Goal: Find specific page/section: Find specific page/section

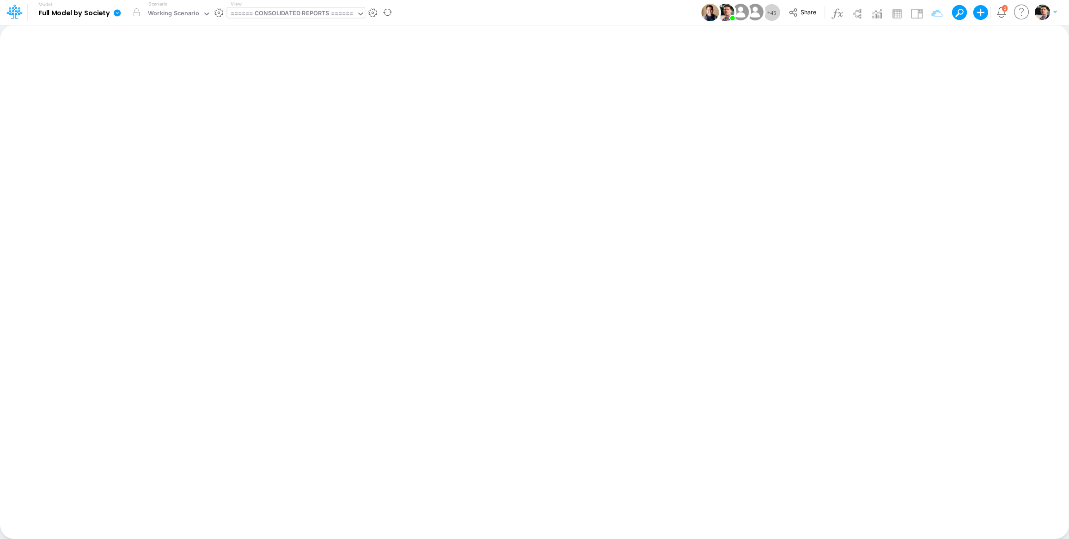
click at [317, 18] on div "====== CONSOLIDATED REPORTS ======" at bounding box center [291, 14] width 122 height 11
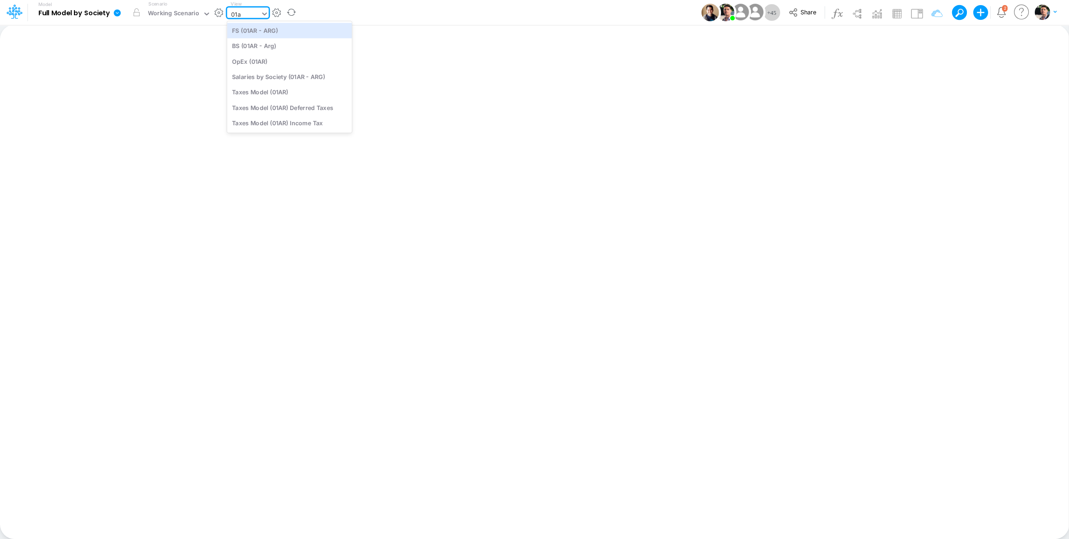
type input "01ar"
click at [271, 34] on div "FS (01AR - ARG)" at bounding box center [289, 30] width 125 height 15
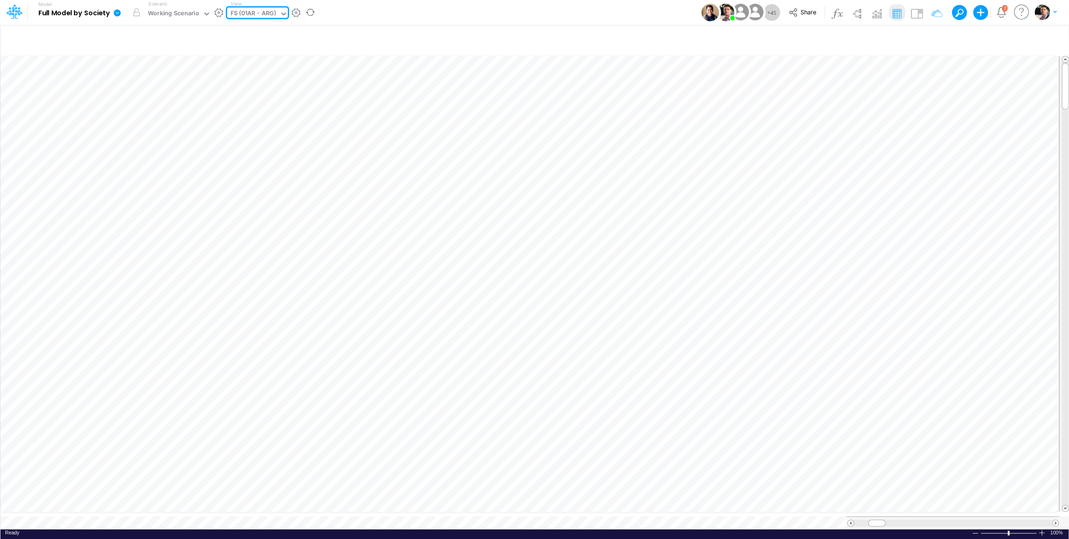
click at [266, 16] on div "FS (01AR - ARG)" at bounding box center [253, 14] width 46 height 11
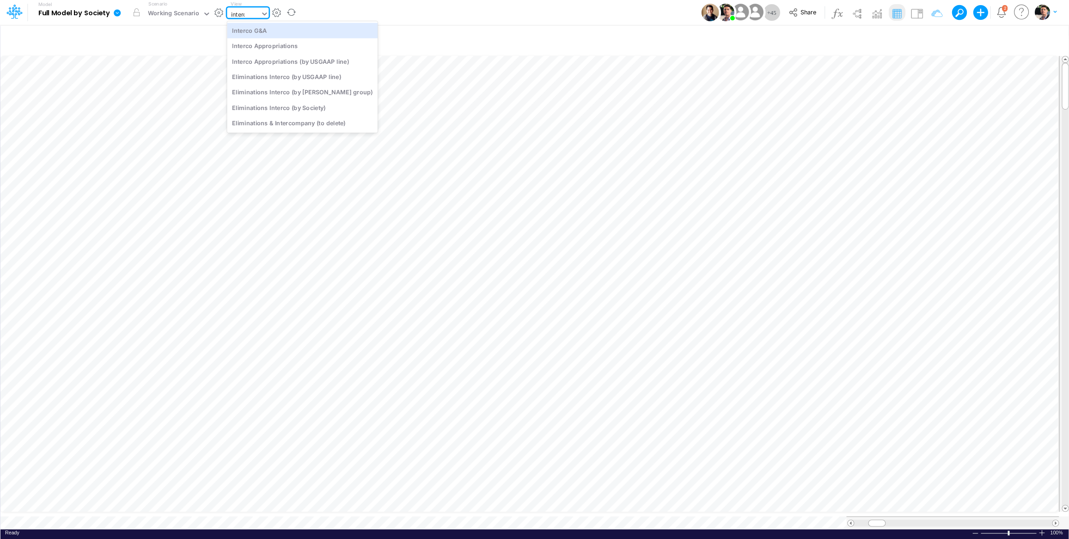
type input "interco"
click at [273, 33] on div "Interco G&A" at bounding box center [302, 30] width 151 height 15
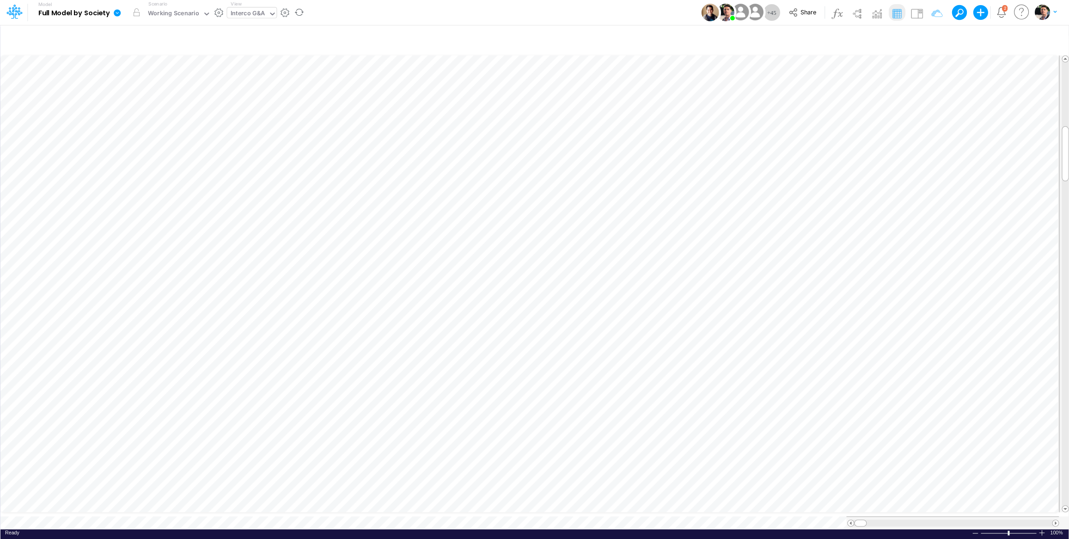
scroll to position [4, 13]
click at [1042, 529] on div at bounding box center [1041, 532] width 7 height 7
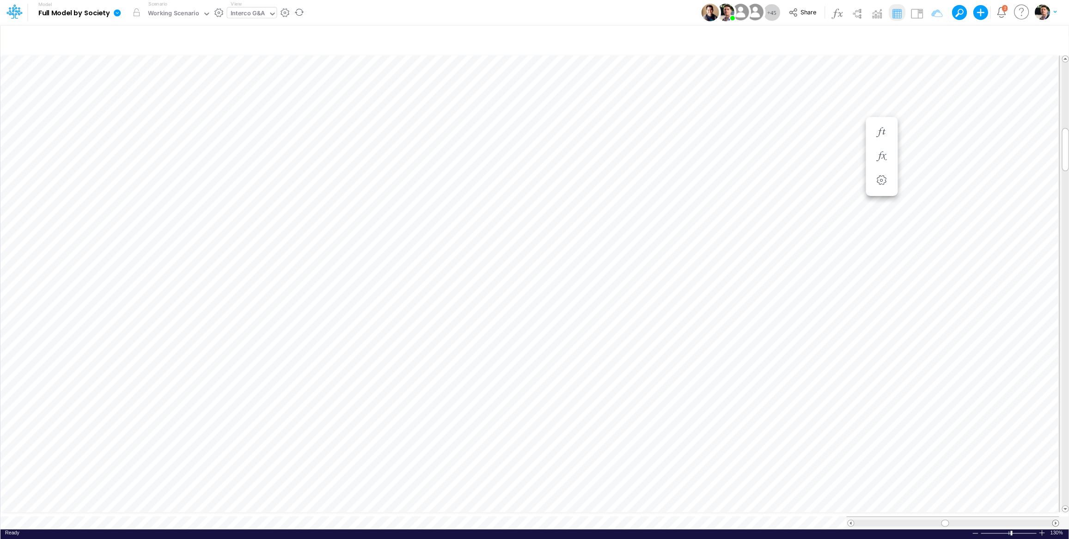
click at [1056, 520] on span at bounding box center [1055, 523] width 6 height 6
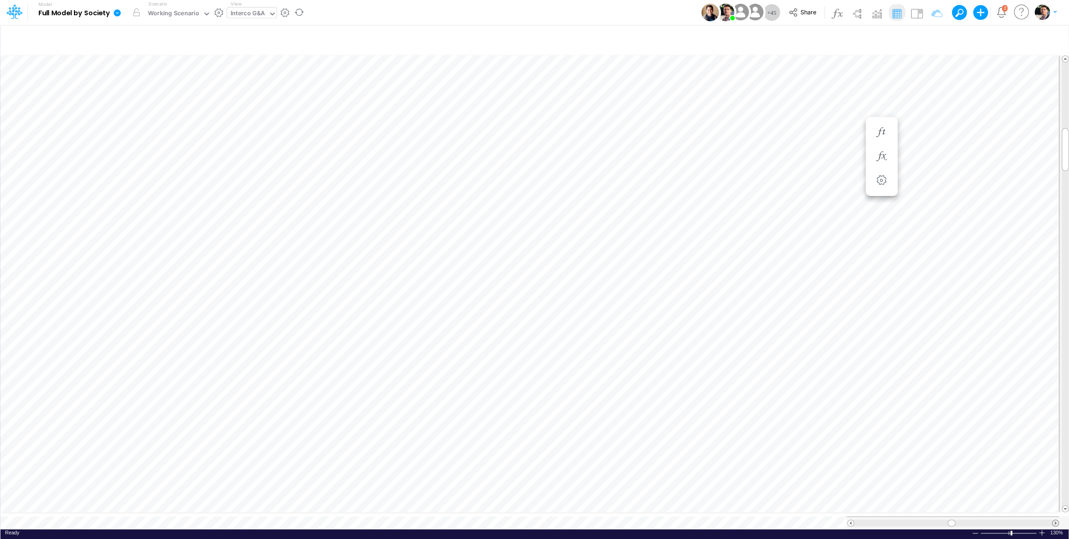
click at [1056, 520] on span at bounding box center [1055, 523] width 6 height 6
click at [851, 519] on div at bounding box center [850, 522] width 7 height 7
drag, startPoint x: 1065, startPoint y: 145, endPoint x: 1069, endPoint y: 182, distance: 38.0
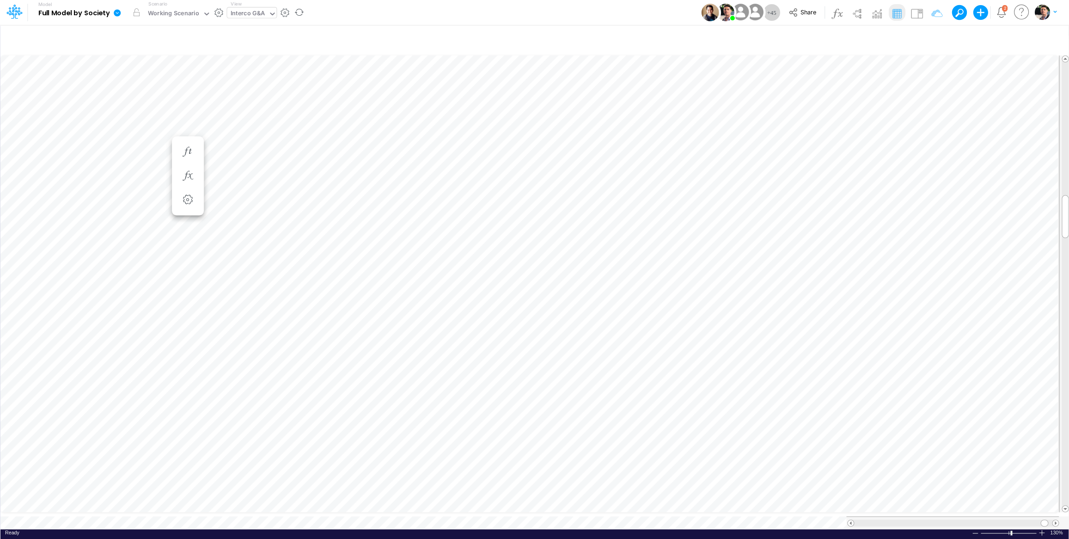
scroll to position [4, 2]
click at [1036, 525] on div at bounding box center [1032, 524] width 7 height 7
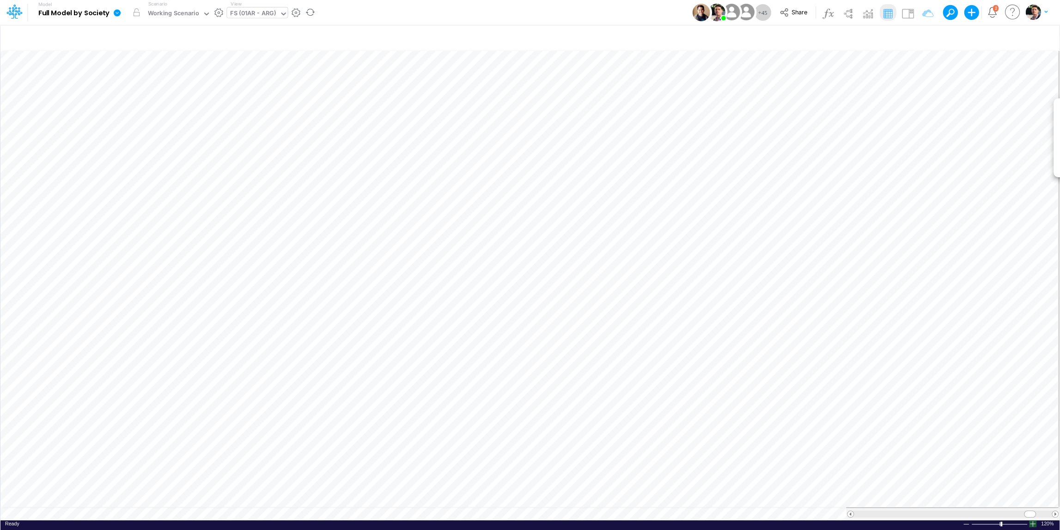
click at [1036, 525] on div at bounding box center [1032, 524] width 7 height 7
click at [1056, 515] on span at bounding box center [1055, 514] width 6 height 6
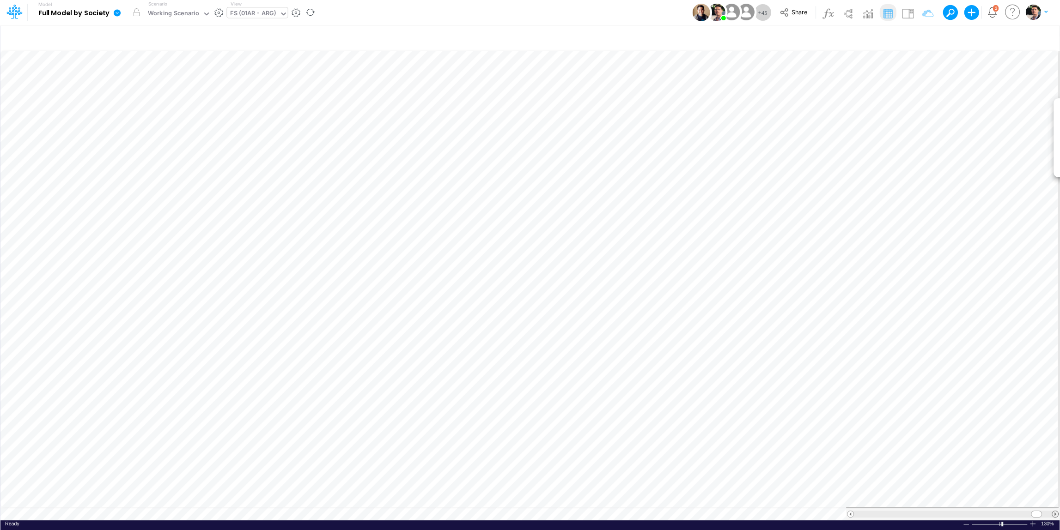
click at [1056, 515] on span at bounding box center [1055, 514] width 6 height 6
click at [851, 514] on span at bounding box center [850, 514] width 6 height 6
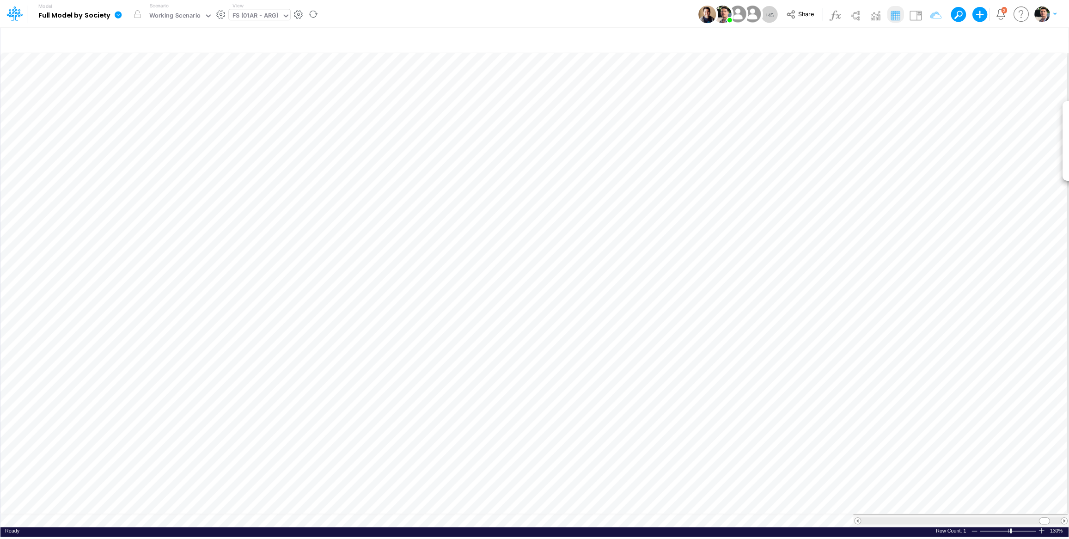
scroll to position [0, 0]
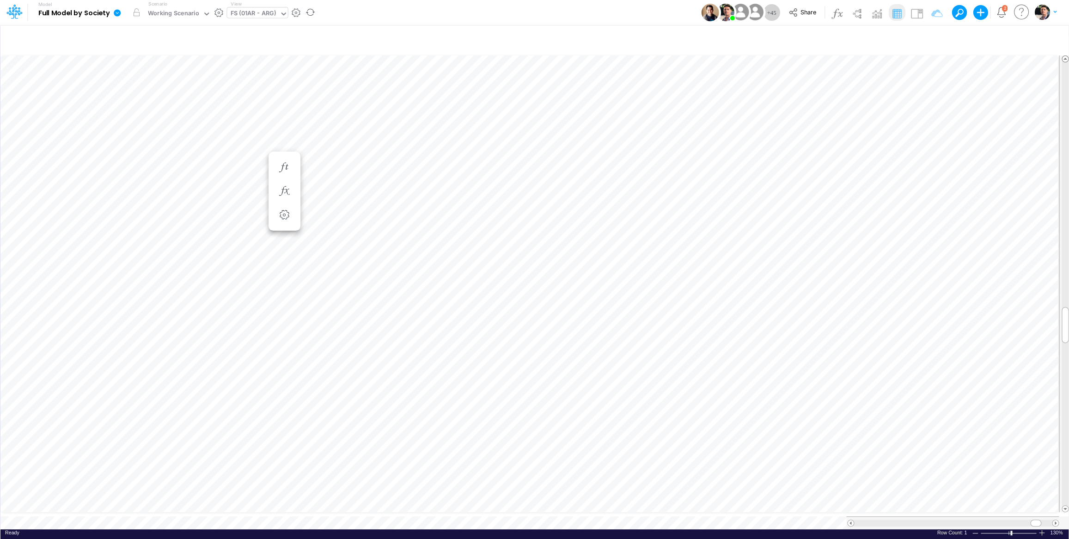
click at [1065, 56] on span at bounding box center [1065, 59] width 6 height 6
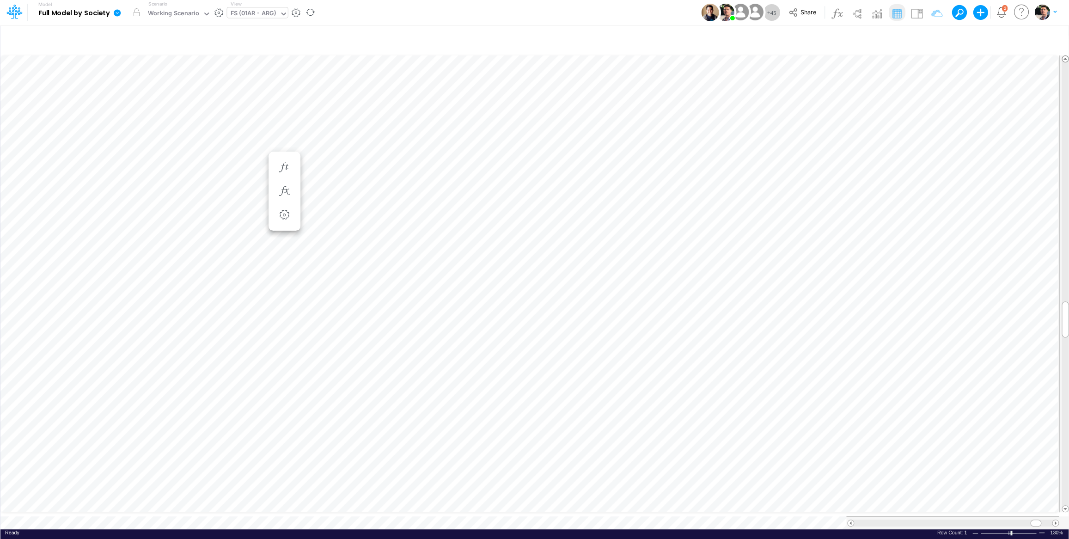
click at [1065, 56] on span at bounding box center [1065, 59] width 6 height 6
click at [258, 14] on div "FS (01AR - ARG)" at bounding box center [253, 14] width 46 height 11
type input "01ar"
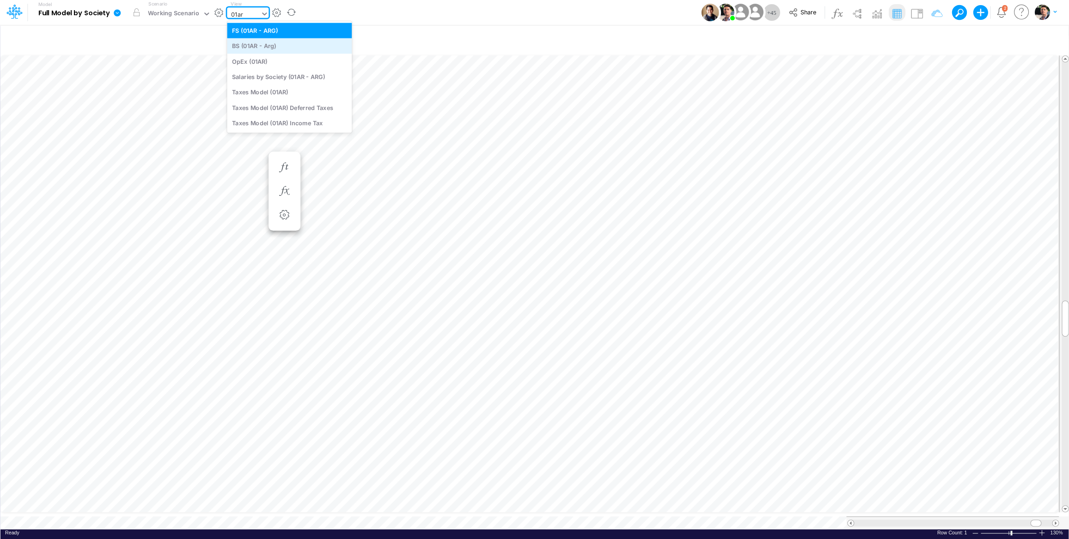
click at [251, 48] on div "BS (01AR - Arg)" at bounding box center [289, 45] width 125 height 15
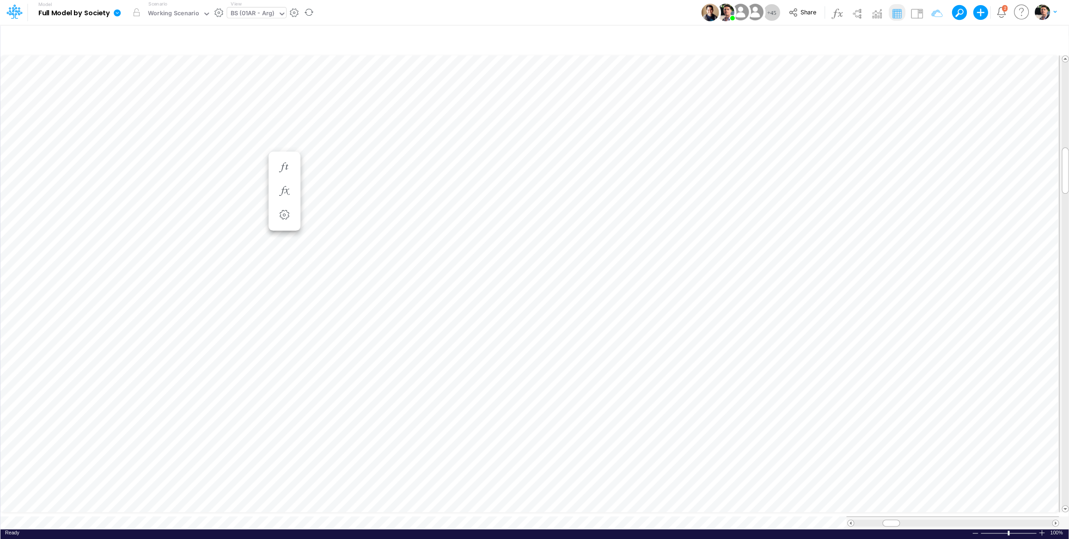
scroll to position [4, 2]
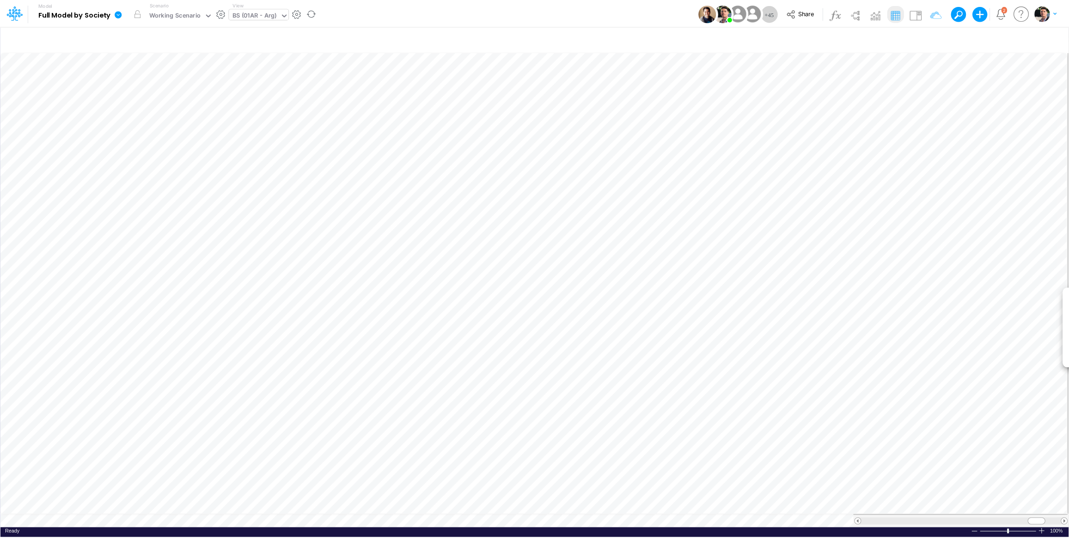
scroll to position [4, 18]
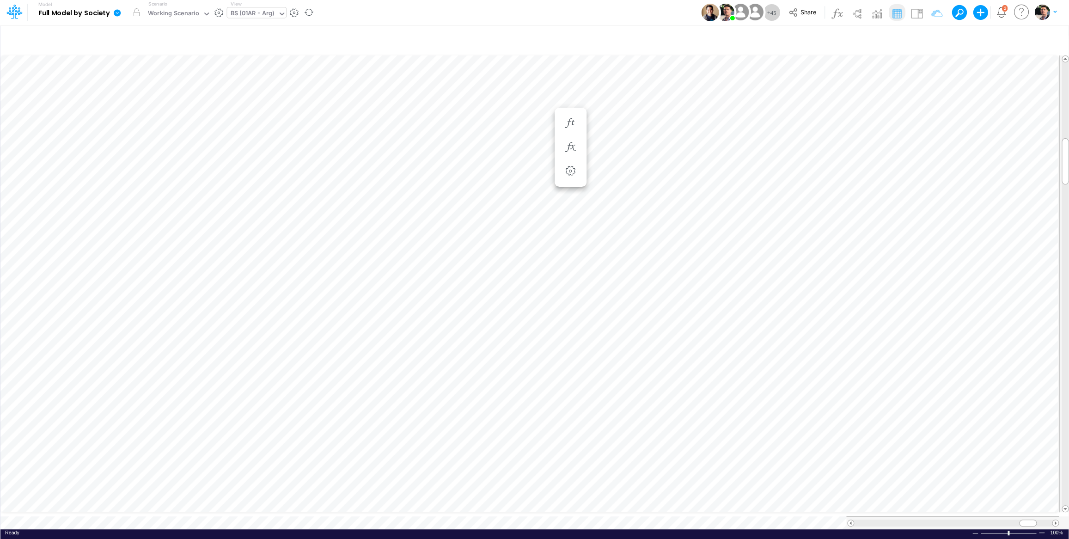
scroll to position [4, 2]
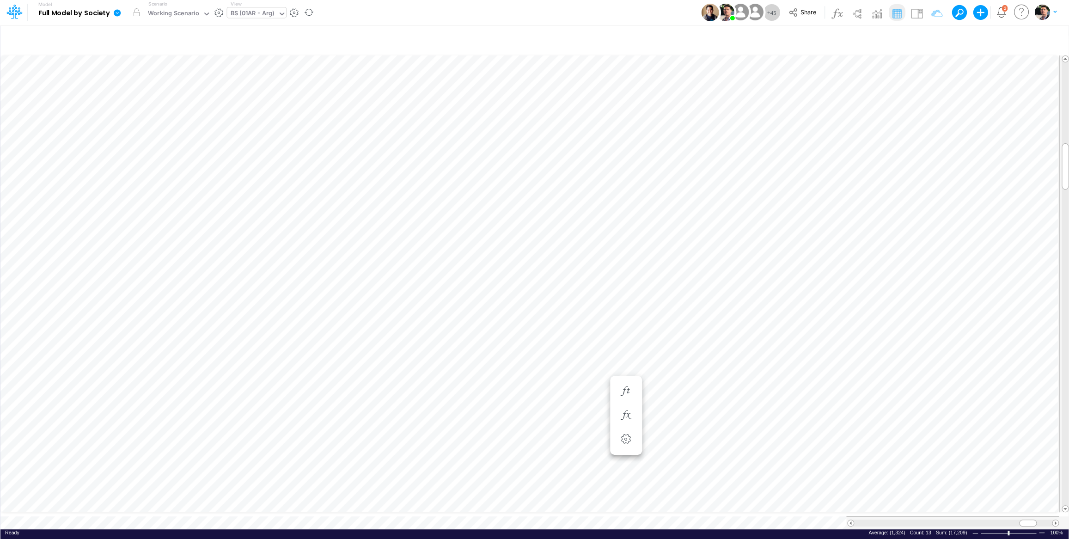
scroll to position [4, 13]
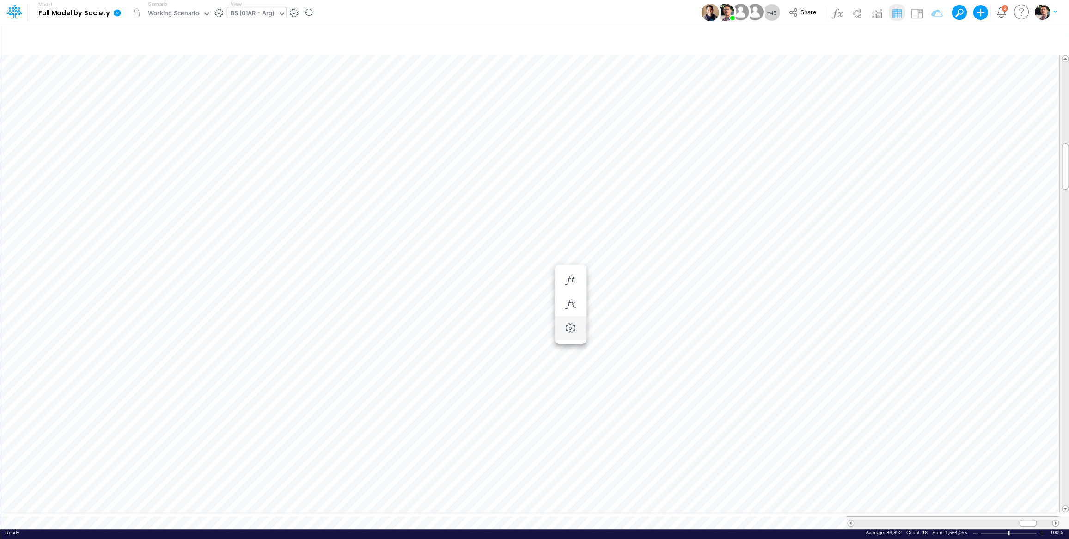
scroll to position [4, 18]
click at [1055, 520] on span at bounding box center [1055, 523] width 6 height 6
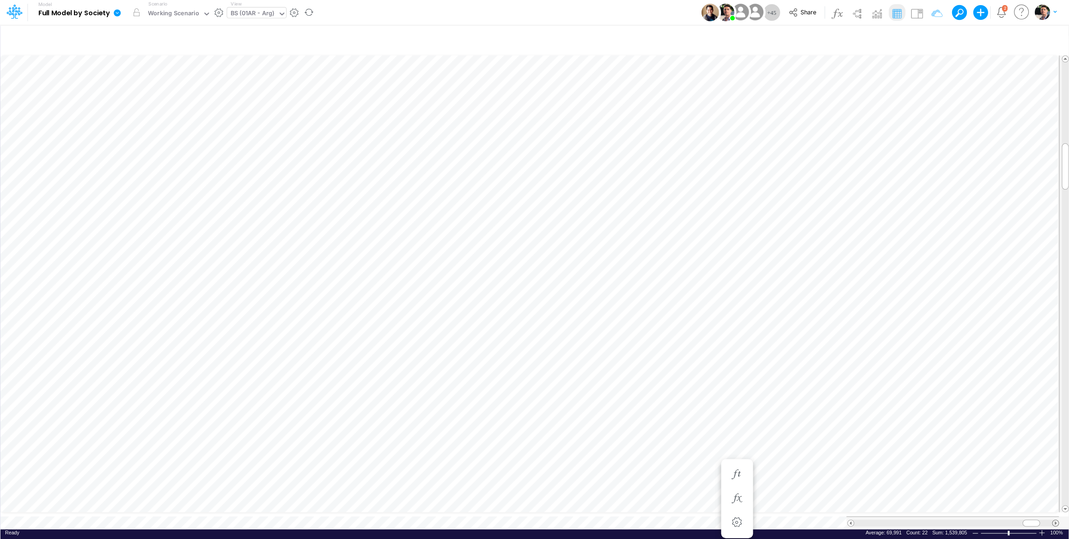
click at [1054, 520] on span at bounding box center [1055, 523] width 6 height 6
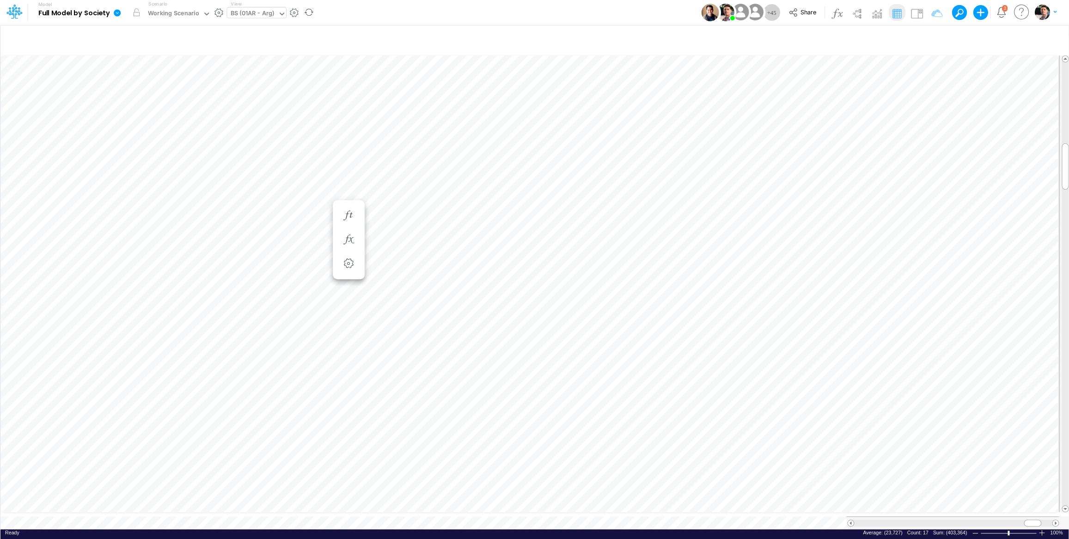
scroll to position [4, 34]
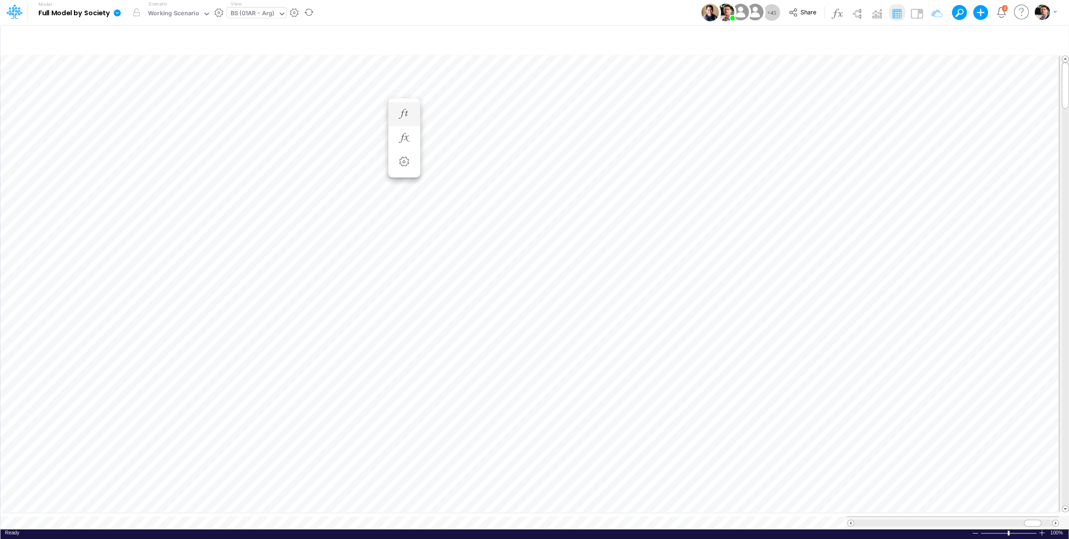
scroll to position [4, 30]
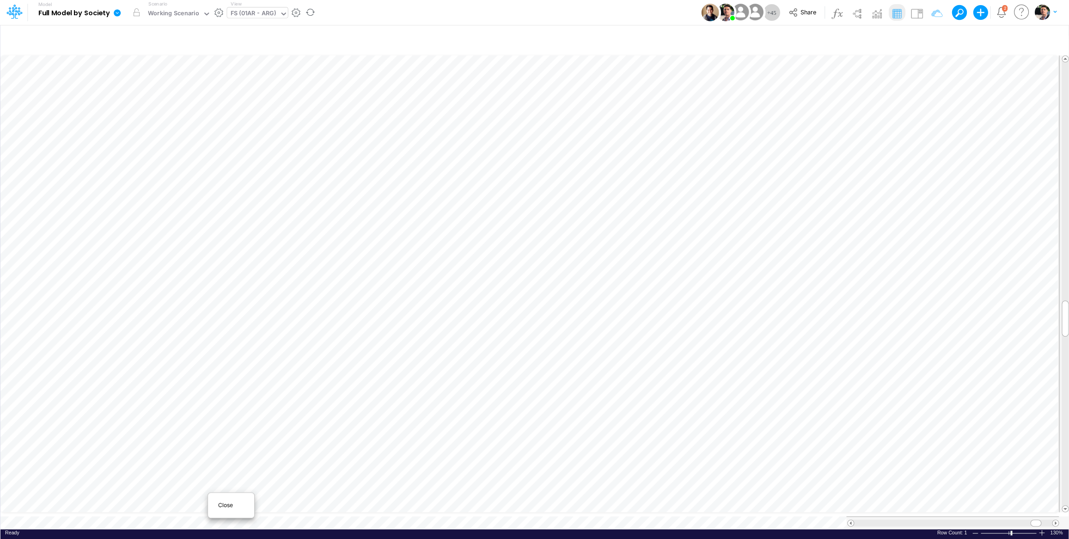
click at [233, 507] on span "Close" at bounding box center [230, 505] width 25 height 8
click at [272, 512] on div "Close" at bounding box center [287, 507] width 40 height 11
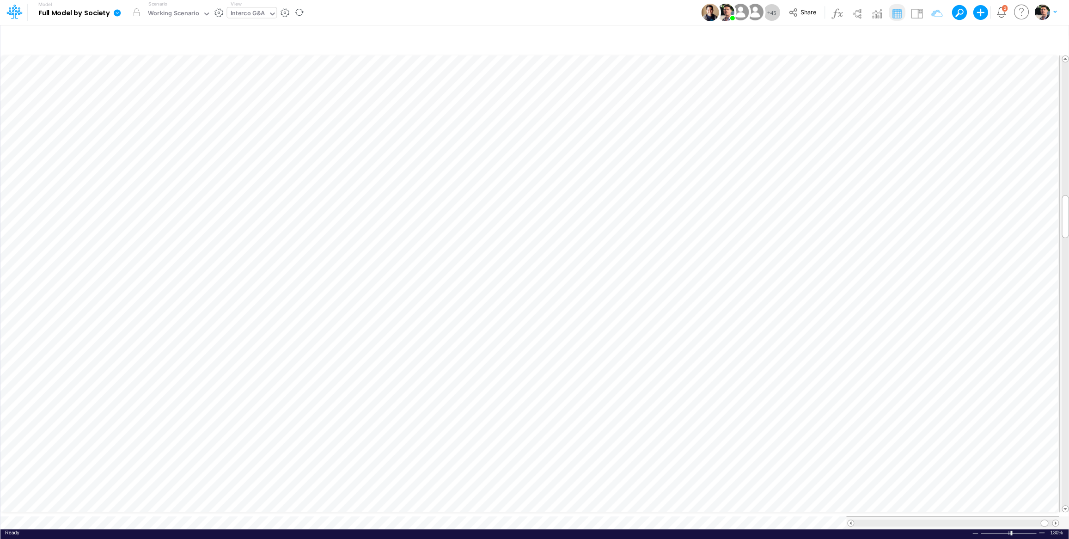
click at [249, 12] on div "Interco G&A" at bounding box center [247, 14] width 35 height 11
